Goal: Task Accomplishment & Management: Complete application form

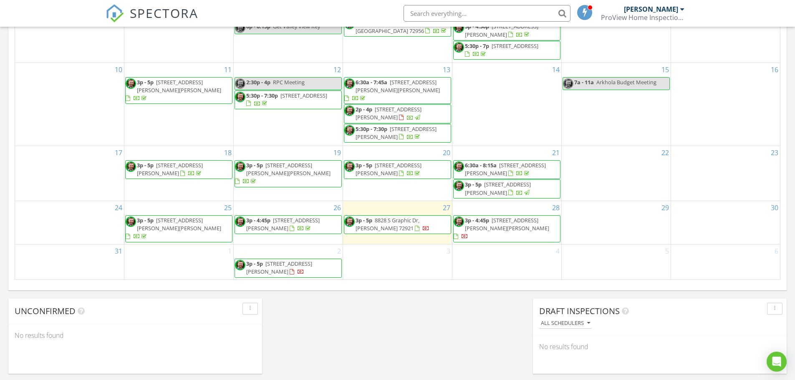
scroll to position [501, 0]
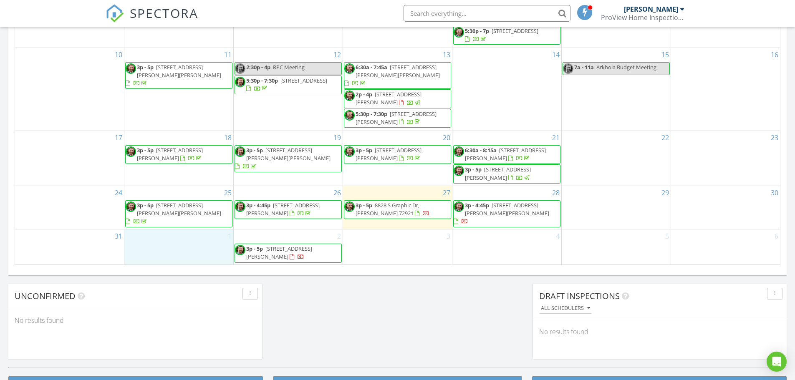
click at [199, 245] on div "1" at bounding box center [178, 247] width 109 height 35
click at [189, 213] on link "Inspection" at bounding box center [178, 210] width 43 height 13
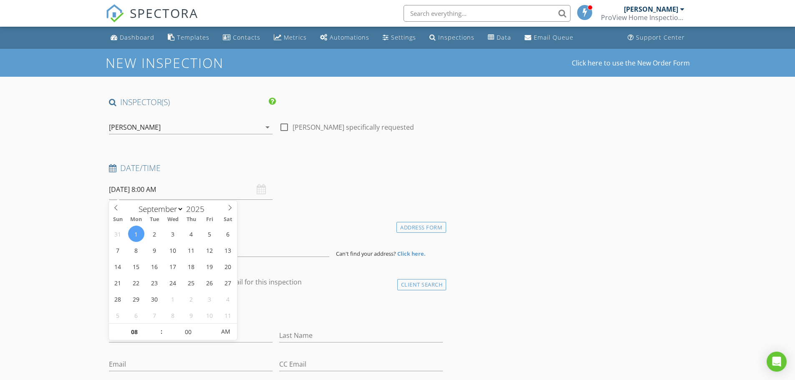
click at [160, 188] on input "[DATE] 8:00 AM" at bounding box center [191, 190] width 164 height 20
type input "09"
type input "09/01/2025 9:00 AM"
click at [159, 327] on span at bounding box center [157, 328] width 6 height 8
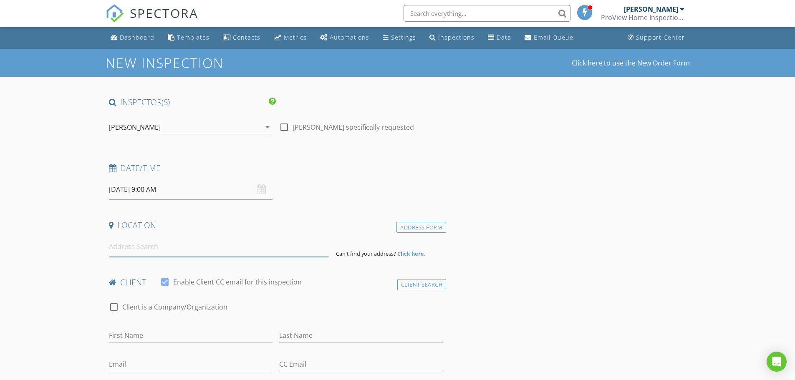
click at [135, 246] on input at bounding box center [219, 247] width 220 height 20
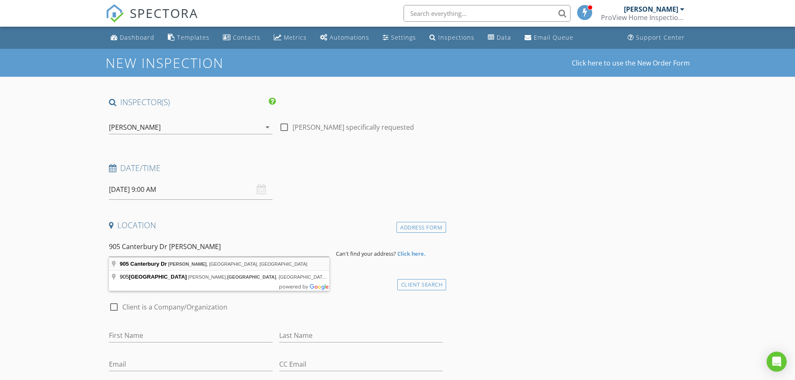
type input "905 Canterbury Dr, Alma, AR, USA"
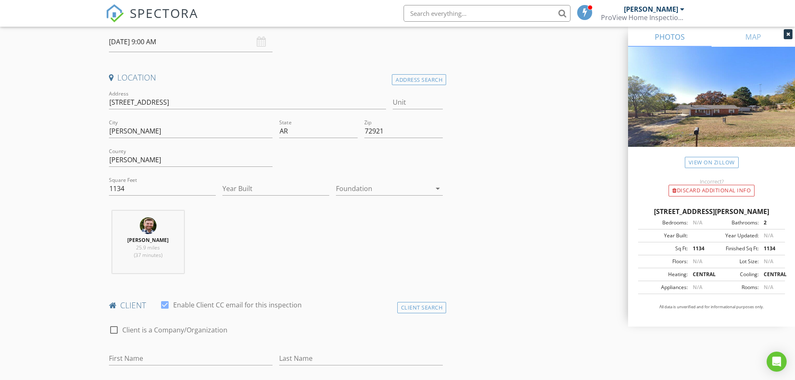
scroll to position [167, 0]
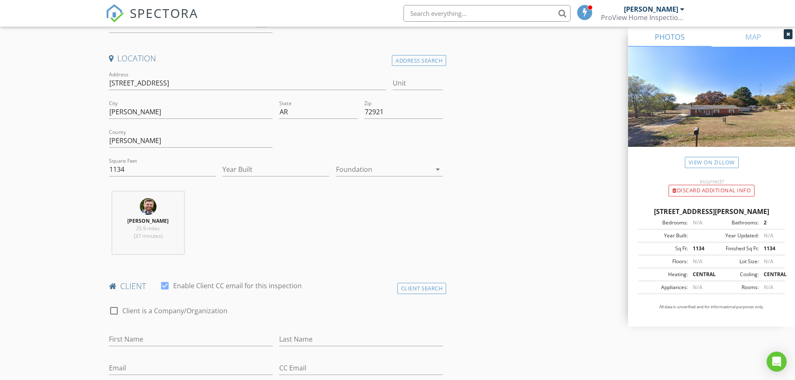
click at [353, 176] on div "Foundation arrow_drop_down" at bounding box center [389, 170] width 107 height 14
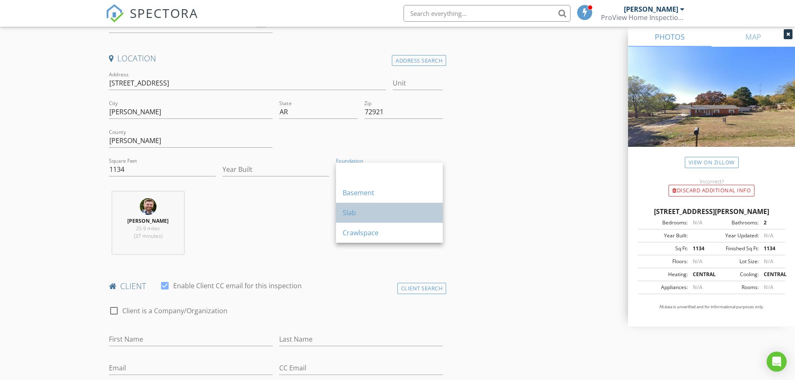
click at [362, 208] on div "Slab" at bounding box center [390, 213] width 94 height 20
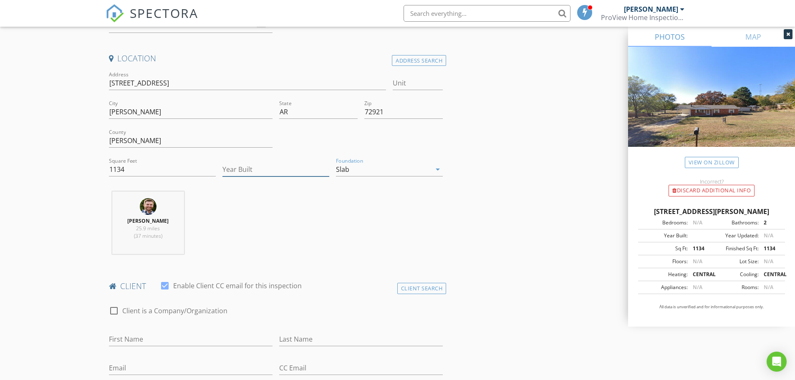
click at [272, 163] on input "Year Built" at bounding box center [276, 170] width 107 height 14
type input "1972"
click at [248, 225] on div "Nick Rodebush 25.9 miles (37 minutes)" at bounding box center [276, 226] width 341 height 69
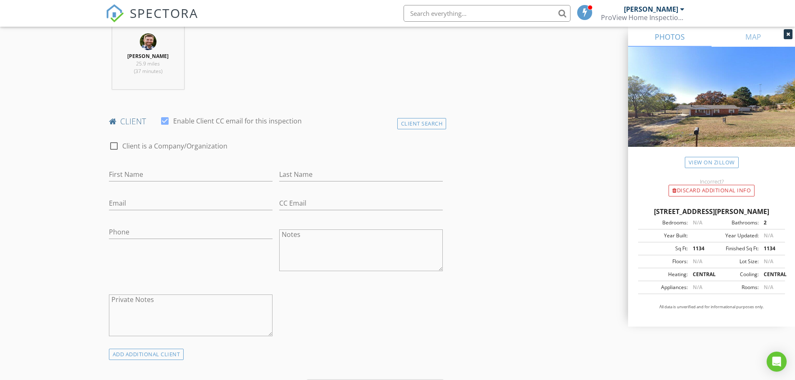
scroll to position [334, 0]
click at [181, 174] on input "First Name" at bounding box center [191, 173] width 164 height 14
type input "Kelly"
type input "Hawlish"
type input "kellyhawlish@gmail.com"
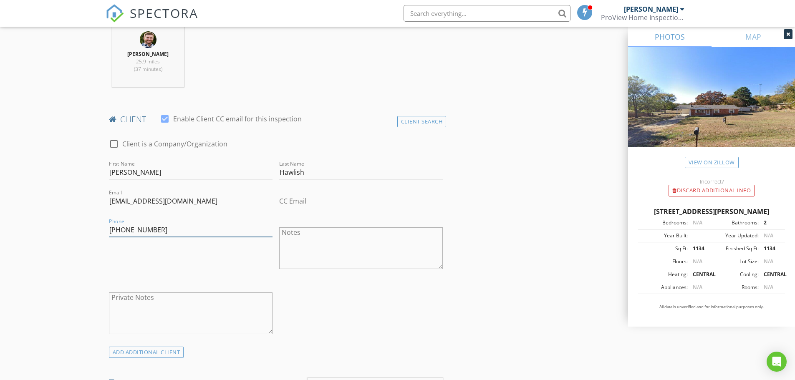
type input "949-836-7966"
click at [397, 332] on div "check_box_outline_blank Client is a Company/Organization First Name Kelly Last …" at bounding box center [276, 239] width 341 height 216
click at [347, 202] on input "CC Email" at bounding box center [361, 202] width 164 height 14
type input "lindseyhawlish@gmail.com"
click at [331, 301] on div "check_box_outline_blank Client is a Company/Organization First Name Kelly Last …" at bounding box center [276, 239] width 341 height 216
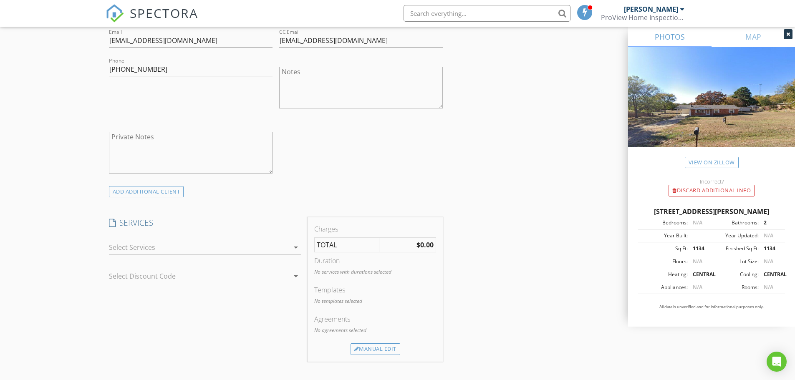
scroll to position [543, 0]
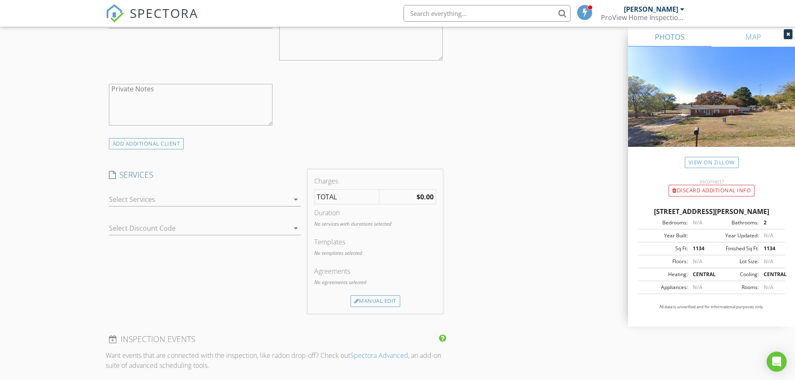
click at [165, 198] on div at bounding box center [199, 199] width 180 height 13
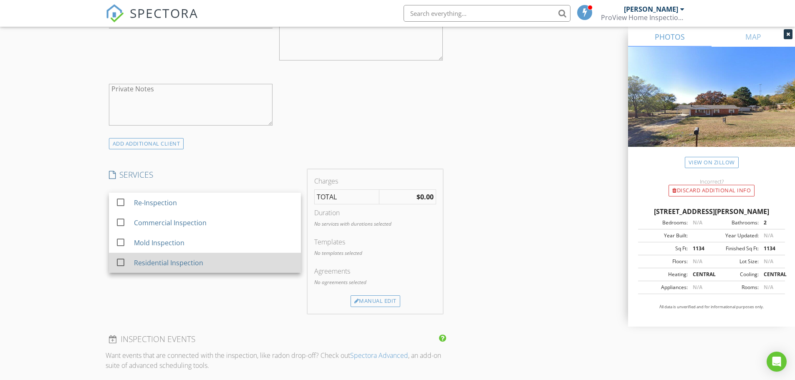
click at [120, 261] on div at bounding box center [121, 263] width 14 height 14
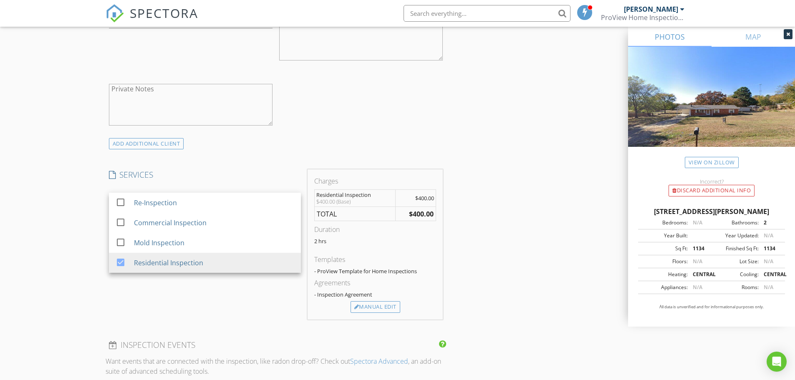
click at [75, 257] on div "New Inspection Click here to use the New Order Form INSPECTOR(S) check_box Nick…" at bounding box center [397, 227] width 795 height 1443
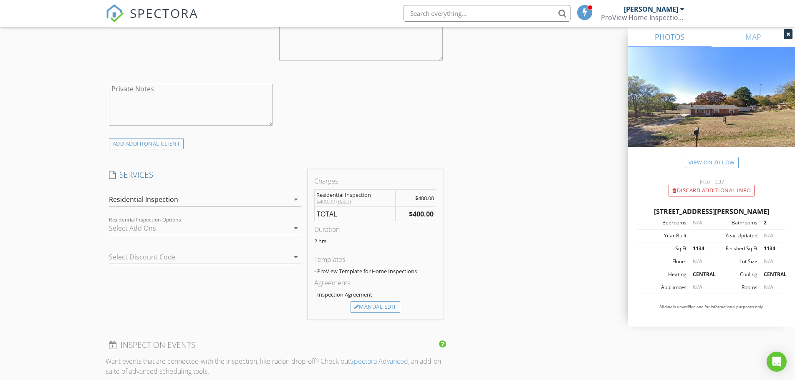
scroll to position [585, 0]
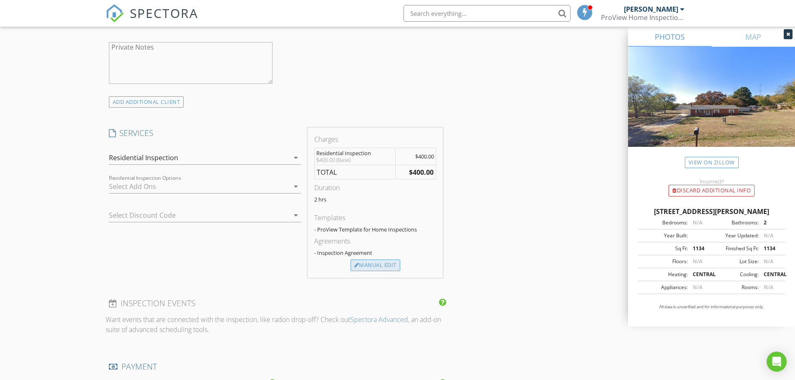
click at [359, 261] on div "Manual Edit" at bounding box center [376, 266] width 50 height 12
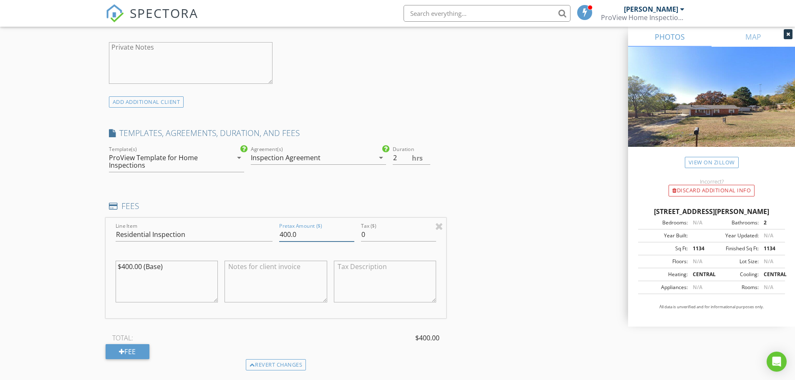
drag, startPoint x: 322, startPoint y: 236, endPoint x: 271, endPoint y: 233, distance: 51.4
click at [271, 233] on div "Line Item Residential Inspection Pretax Amount ($) 400.0 Tax ($) 0 $400.00 (Bas…" at bounding box center [276, 268] width 341 height 101
type input "385.00"
click at [131, 268] on textarea "$400.00 (Base)" at bounding box center [167, 282] width 103 height 42
type textarea "$385.00 (Base)"
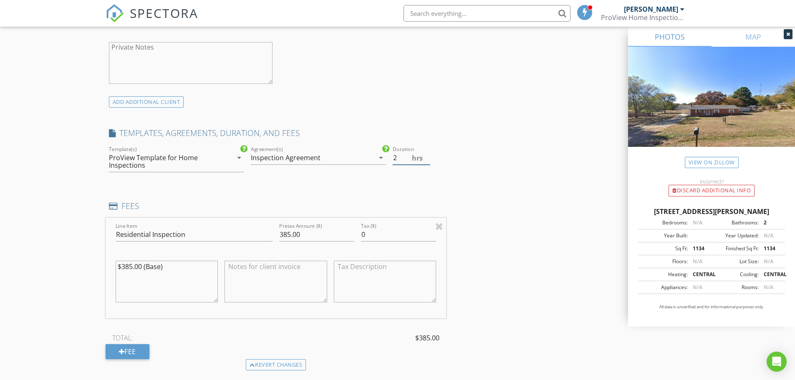
click at [405, 158] on input "2" at bounding box center [412, 158] width 38 height 14
type input "1.75"
click at [532, 273] on div "INSPECTOR(S) check_box Nick Rodebush PRIMARY Nick Rodebush arrow_drop_down chec…" at bounding box center [398, 246] width 585 height 1468
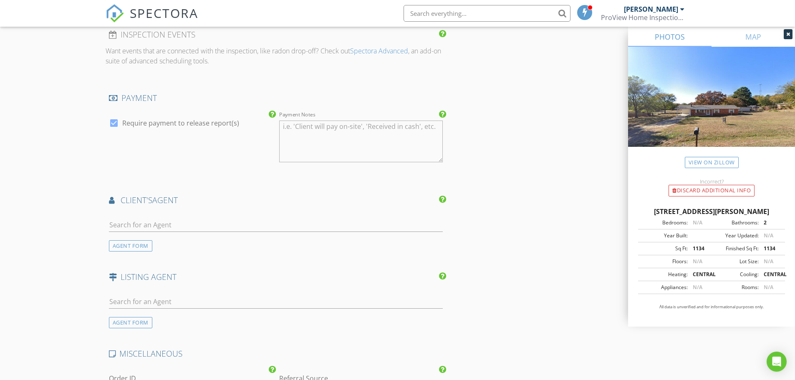
scroll to position [960, 0]
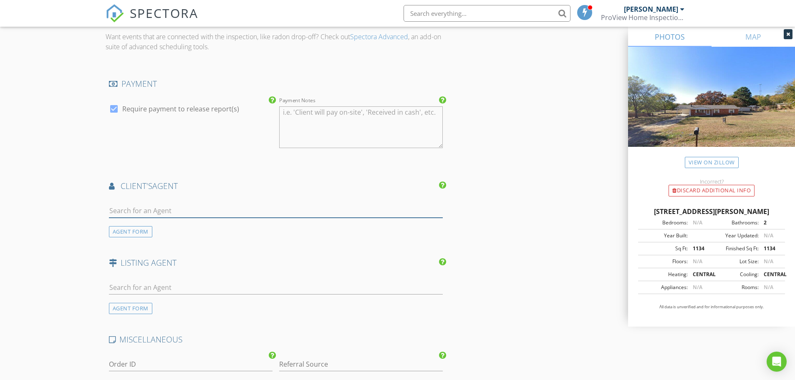
click at [179, 210] on input "text" at bounding box center [276, 211] width 334 height 14
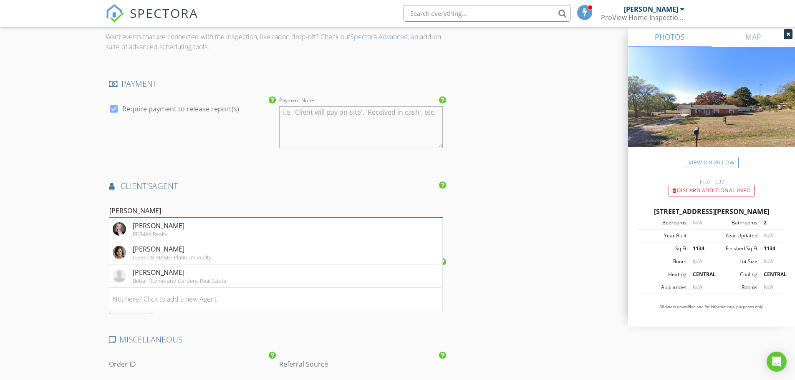
click at [241, 208] on input "michel" at bounding box center [276, 211] width 334 height 14
type input "michelle"
click at [190, 278] on div "Better Homes and Gardens Real Estate" at bounding box center [180, 281] width 94 height 7
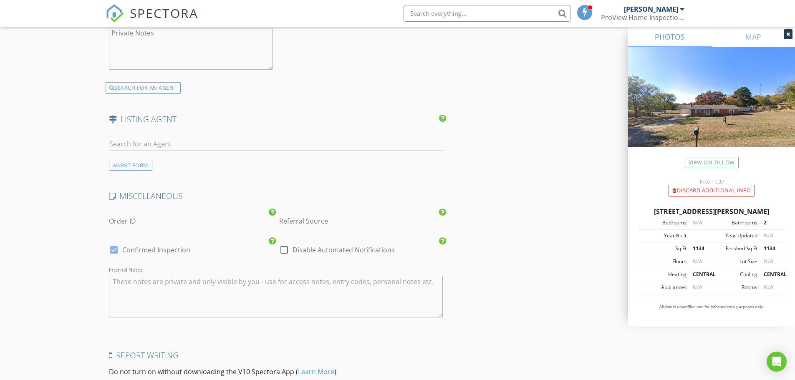
scroll to position [1294, 0]
click at [174, 143] on input "text" at bounding box center [276, 144] width 334 height 14
type input "c"
click at [124, 163] on div "AGENT FORM" at bounding box center [130, 164] width 43 height 11
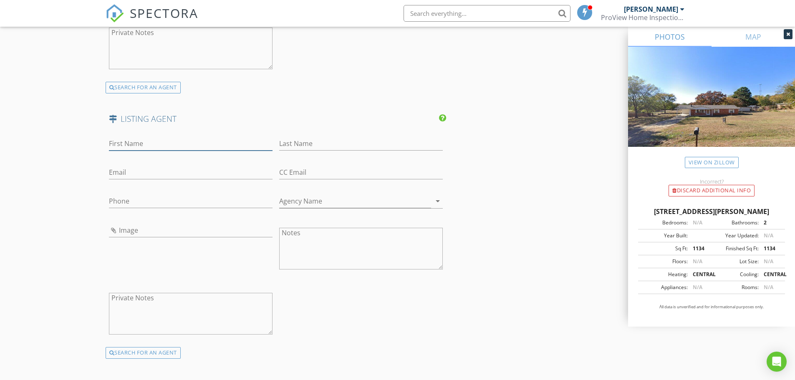
click at [132, 144] on input "First Name" at bounding box center [191, 144] width 164 height 14
type input "Cristina"
type input "Kirby"
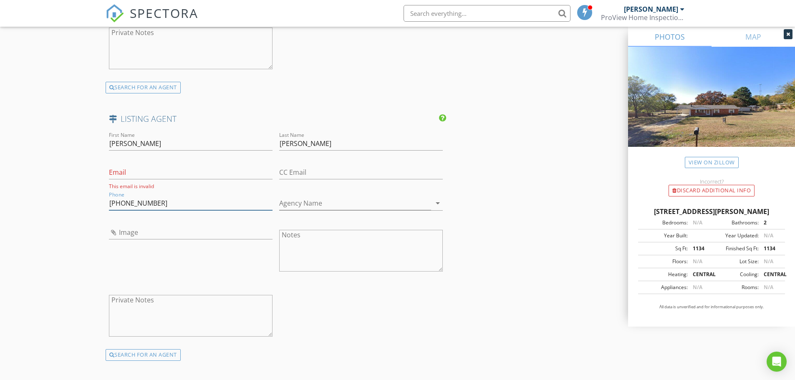
type input "870-845-9451"
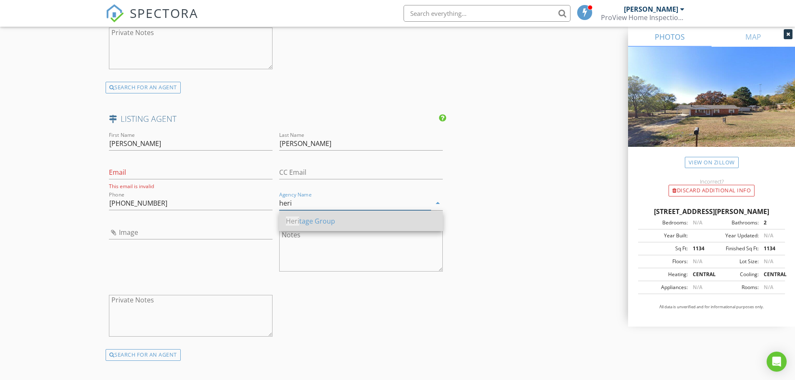
click at [309, 222] on div "Heri tage Group" at bounding box center [361, 221] width 150 height 10
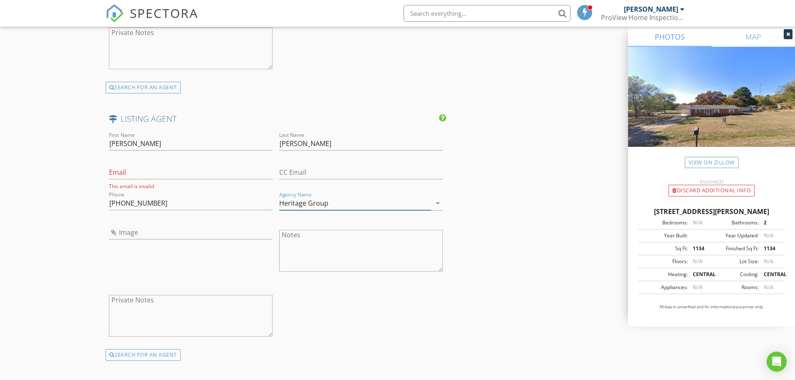
type input "Heritage Group"
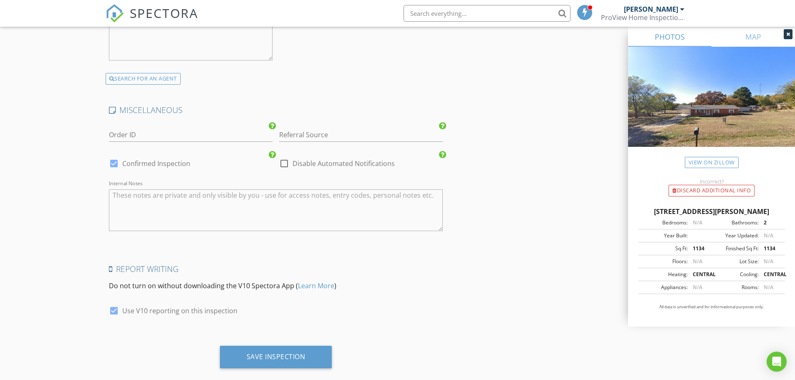
scroll to position [1585, 0]
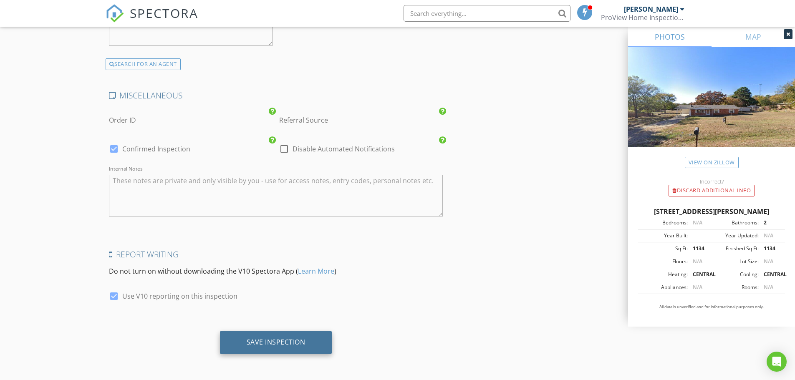
click at [266, 348] on div "Save Inspection" at bounding box center [276, 343] width 112 height 23
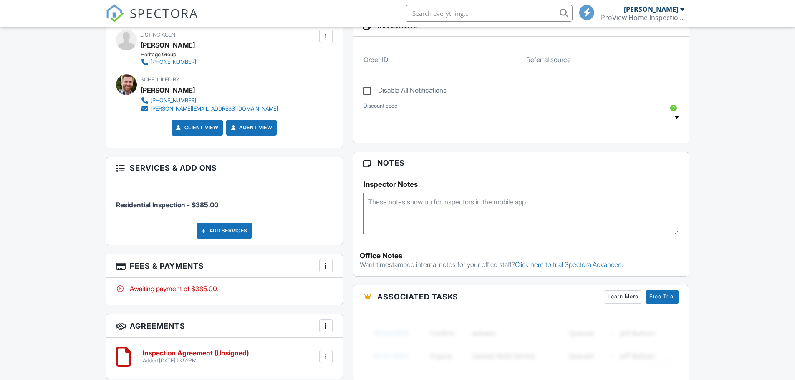
scroll to position [418, 0]
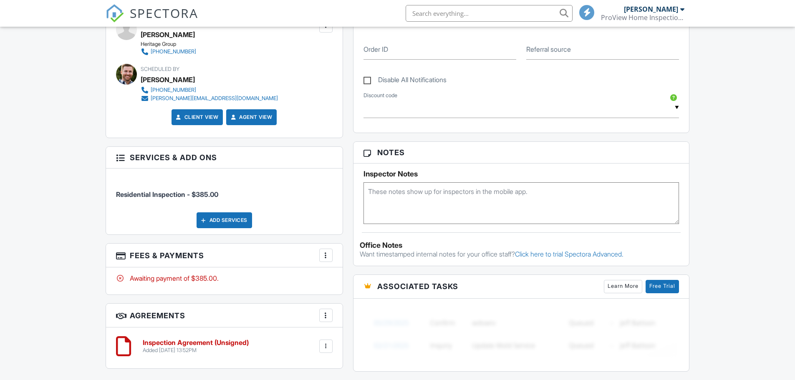
click at [403, 214] on textarea at bounding box center [522, 203] width 316 height 42
type textarea "Appears Vacant"
click at [94, 177] on div "Dashboard Templates Contacts Metrics Automations Settings Inspections Data Emai…" at bounding box center [397, 123] width 795 height 1028
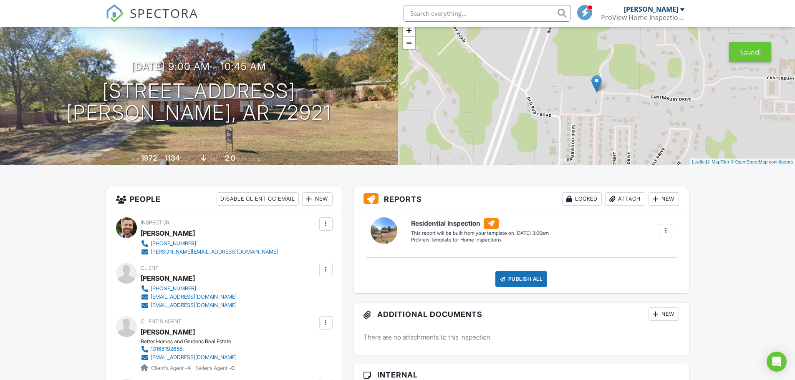
scroll to position [0, 0]
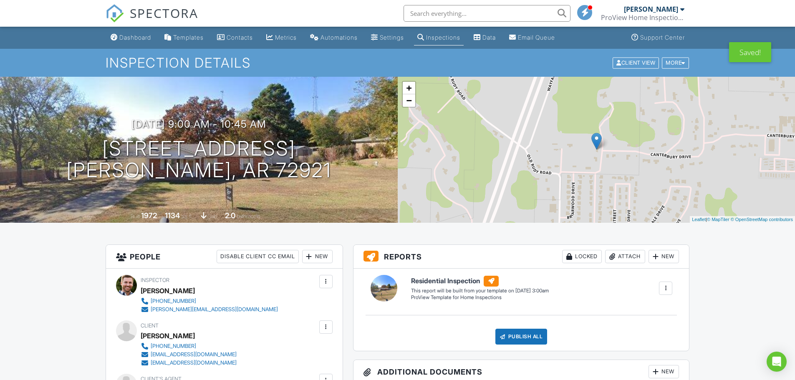
click at [138, 37] on div "Dashboard" at bounding box center [135, 37] width 32 height 7
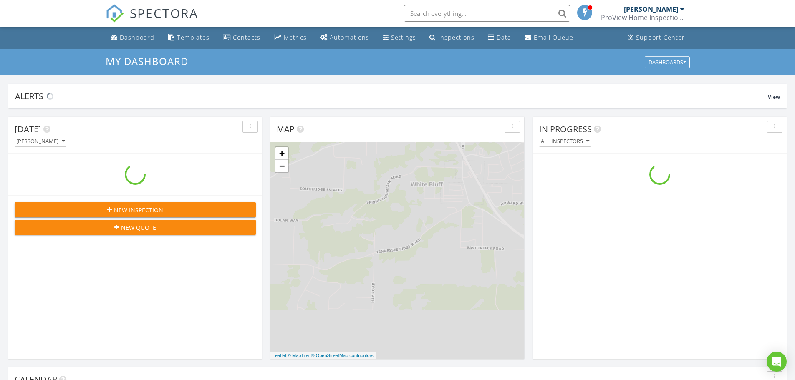
scroll to position [773, 808]
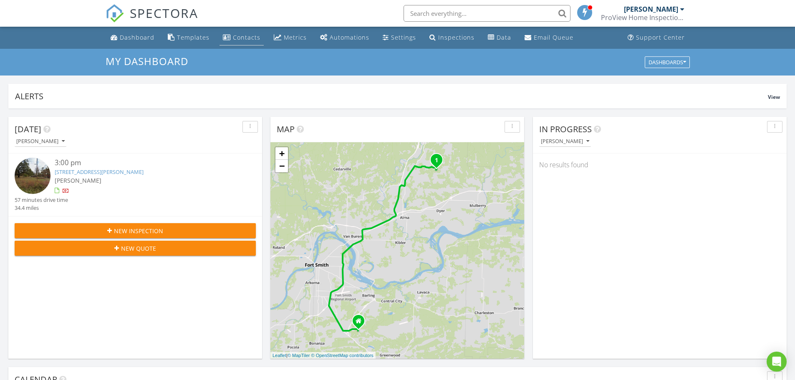
click at [242, 36] on div "Contacts" at bounding box center [247, 37] width 28 height 8
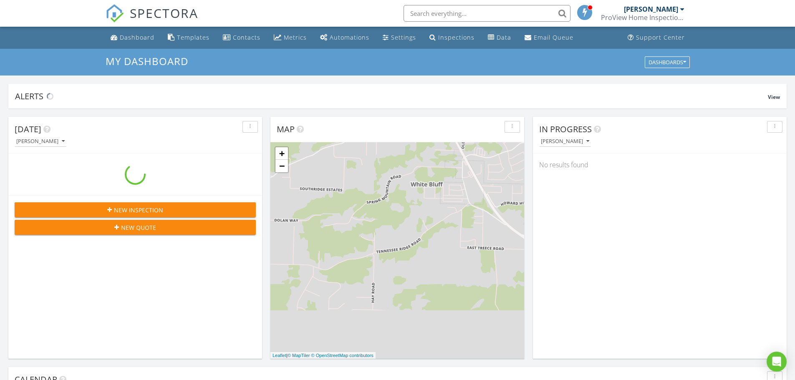
scroll to position [773, 808]
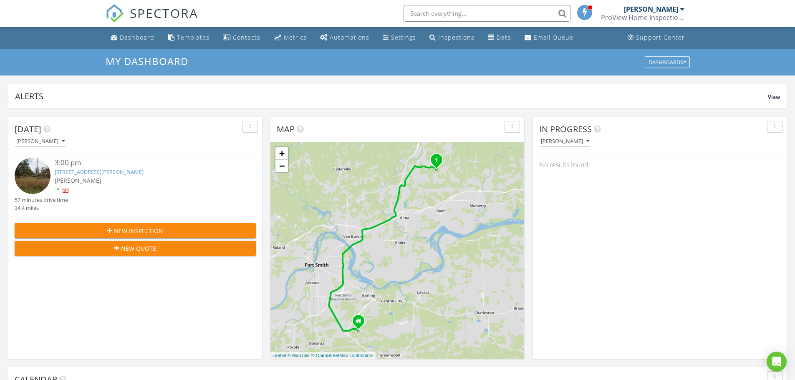
click at [467, 16] on input "text" at bounding box center [487, 13] width 167 height 17
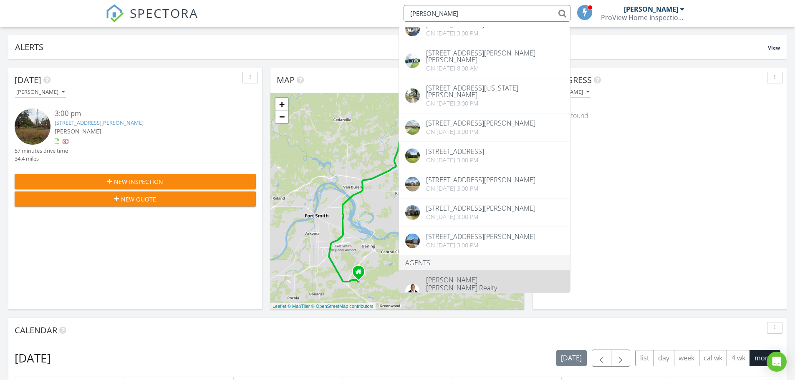
scroll to position [125, 0]
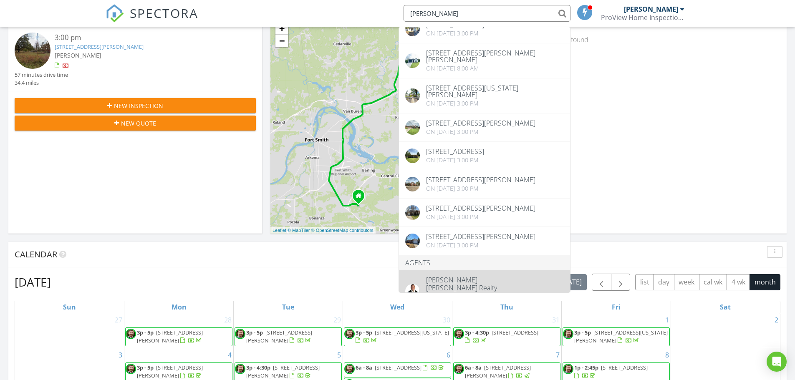
type input "chaney"
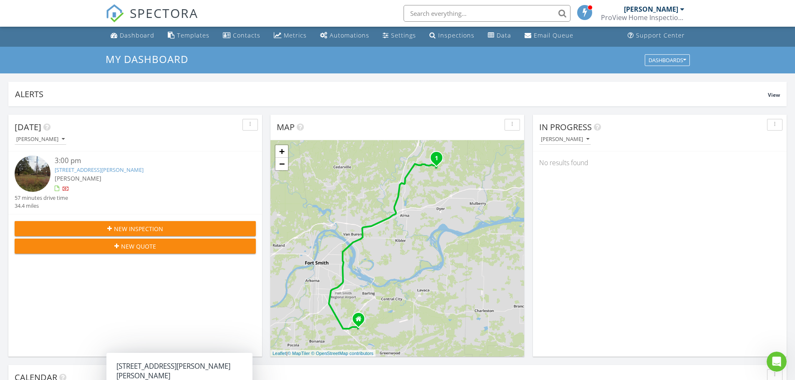
scroll to position [0, 0]
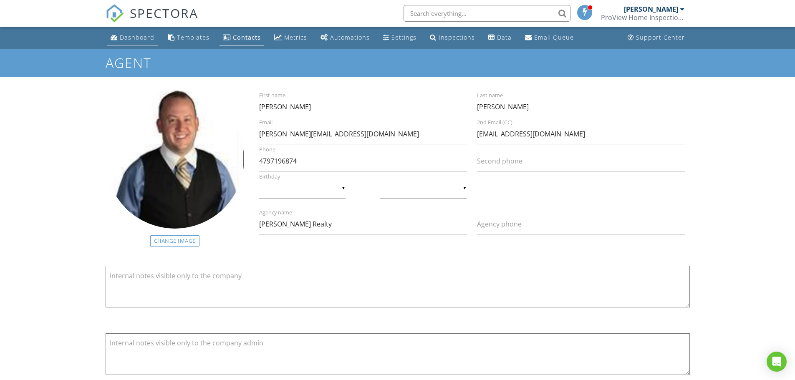
click at [121, 37] on div "Dashboard" at bounding box center [137, 37] width 35 height 8
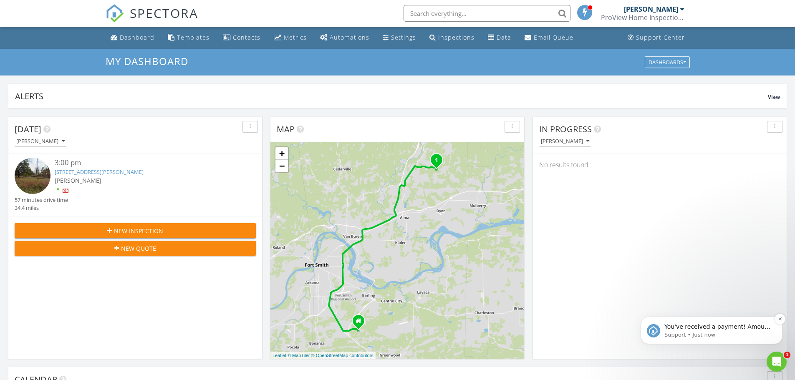
click at [724, 328] on p "You've received a payment! Amount $385.00 Fee $0.00 Net $385.00 Transaction # p…" at bounding box center [719, 327] width 108 height 8
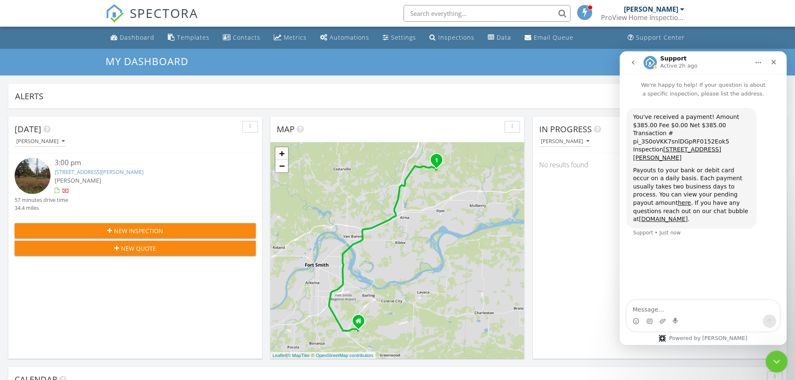
click at [776, 362] on icon "Close Intercom Messenger" at bounding box center [776, 361] width 10 height 10
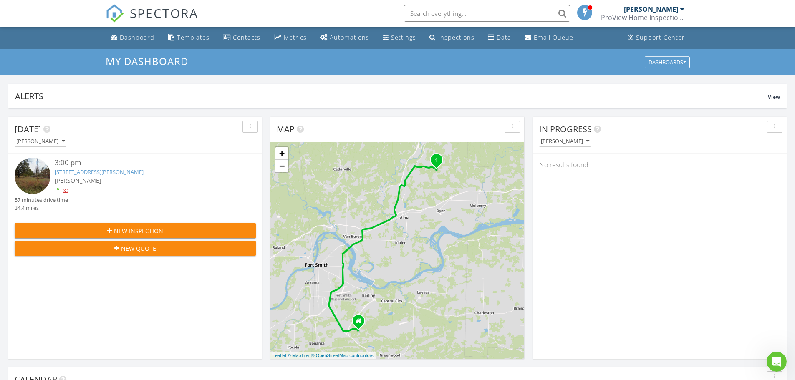
click at [126, 40] on div "Dashboard" at bounding box center [137, 37] width 35 height 8
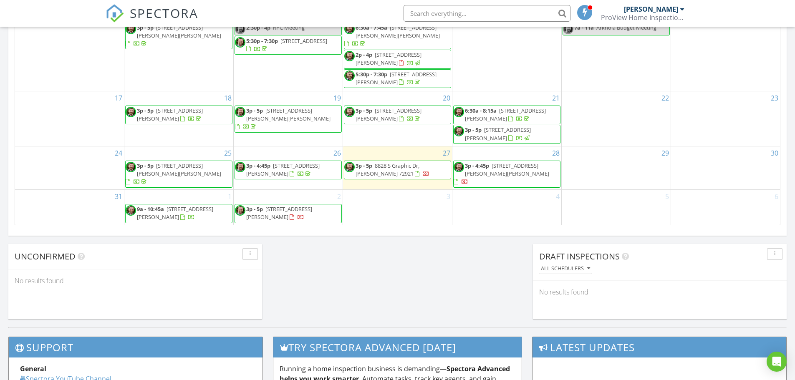
scroll to position [543, 0]
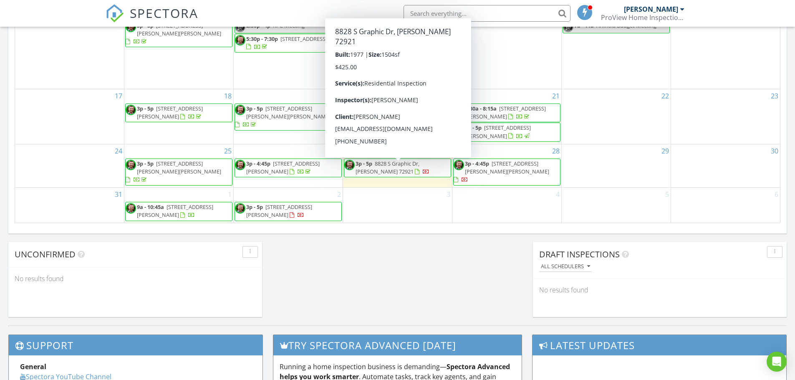
click at [409, 170] on span "8828 S Graphic Dr, [PERSON_NAME] 72921" at bounding box center [388, 167] width 64 height 15
